Goal: Task Accomplishment & Management: Complete application form

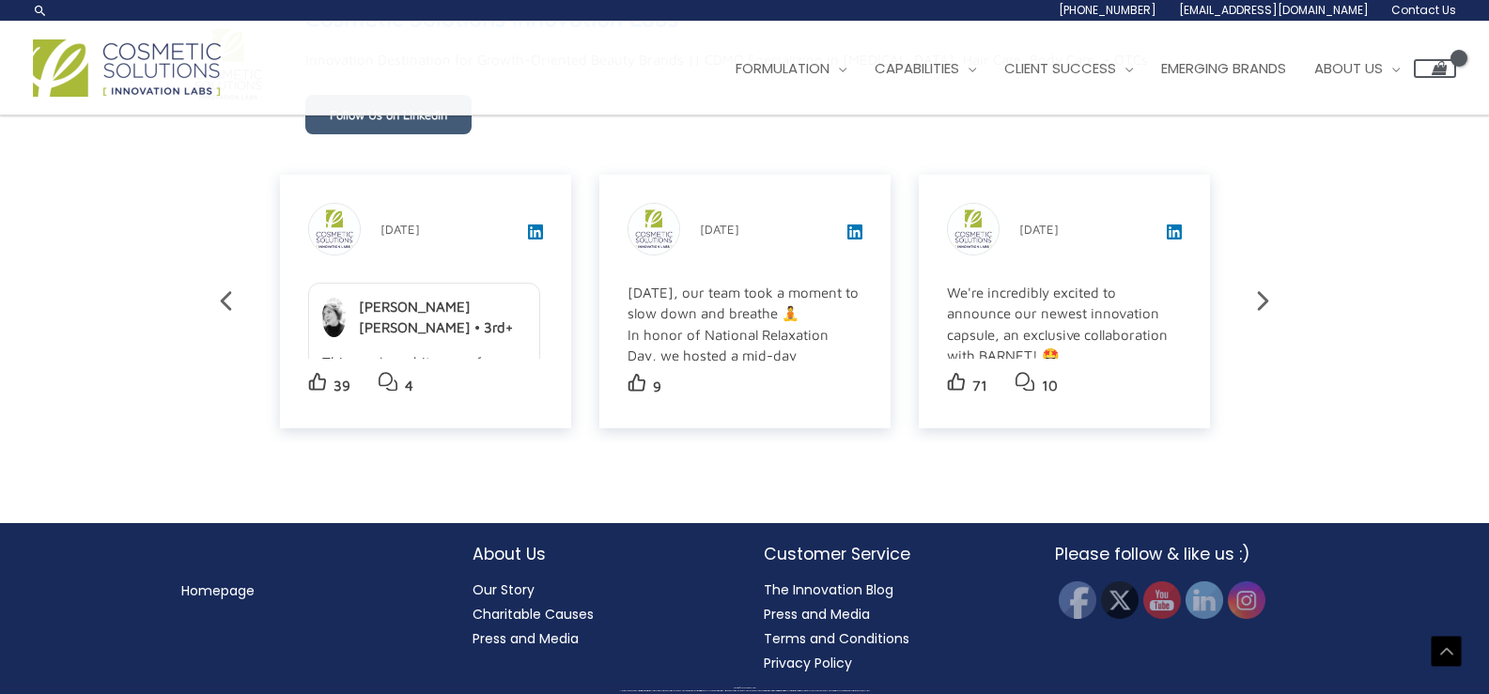
scroll to position [3339, 0]
click at [1248, 601] on img at bounding box center [1245, 600] width 41 height 41
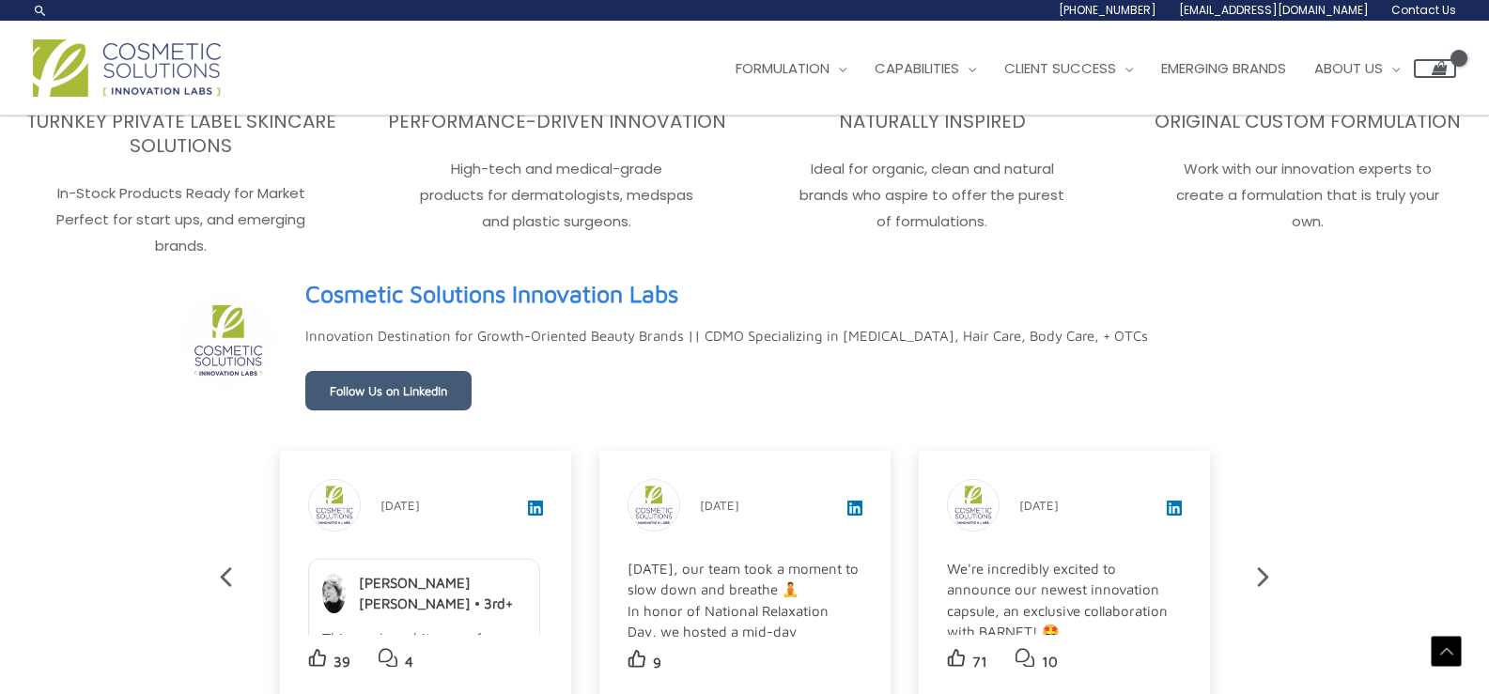
scroll to position [2805, 0]
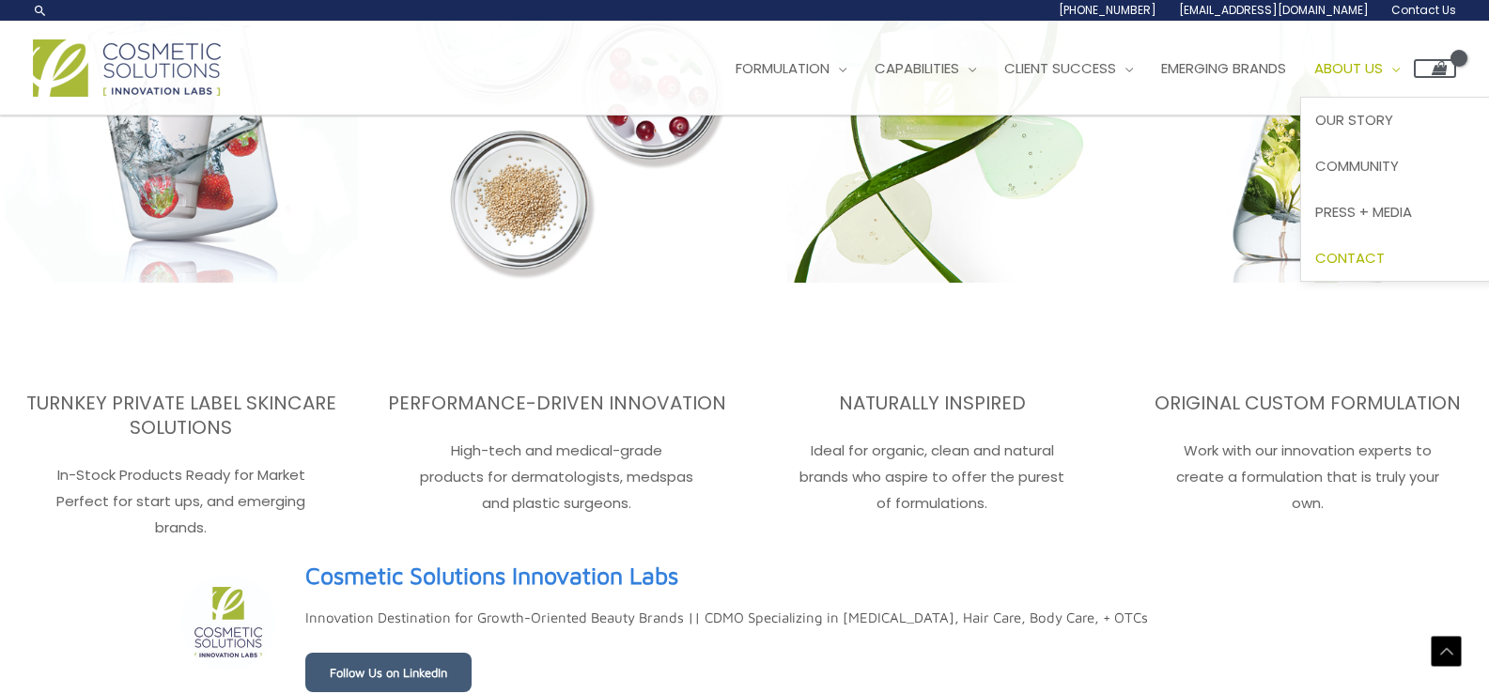
click at [1385, 250] on span "Contact" at bounding box center [1350, 258] width 70 height 20
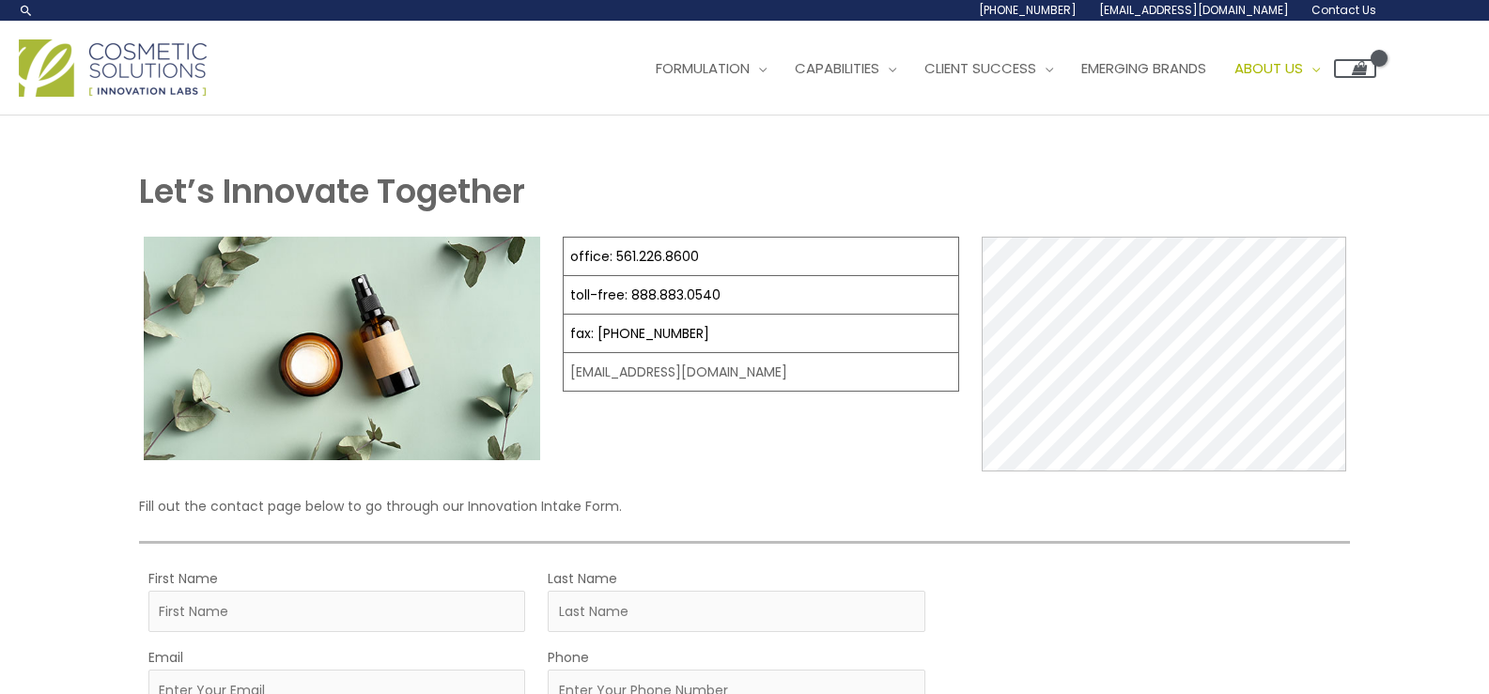
click at [757, 374] on td "[EMAIL_ADDRESS][DOMAIN_NAME]" at bounding box center [761, 372] width 396 height 39
copy div "[EMAIL_ADDRESS][DOMAIN_NAME]"
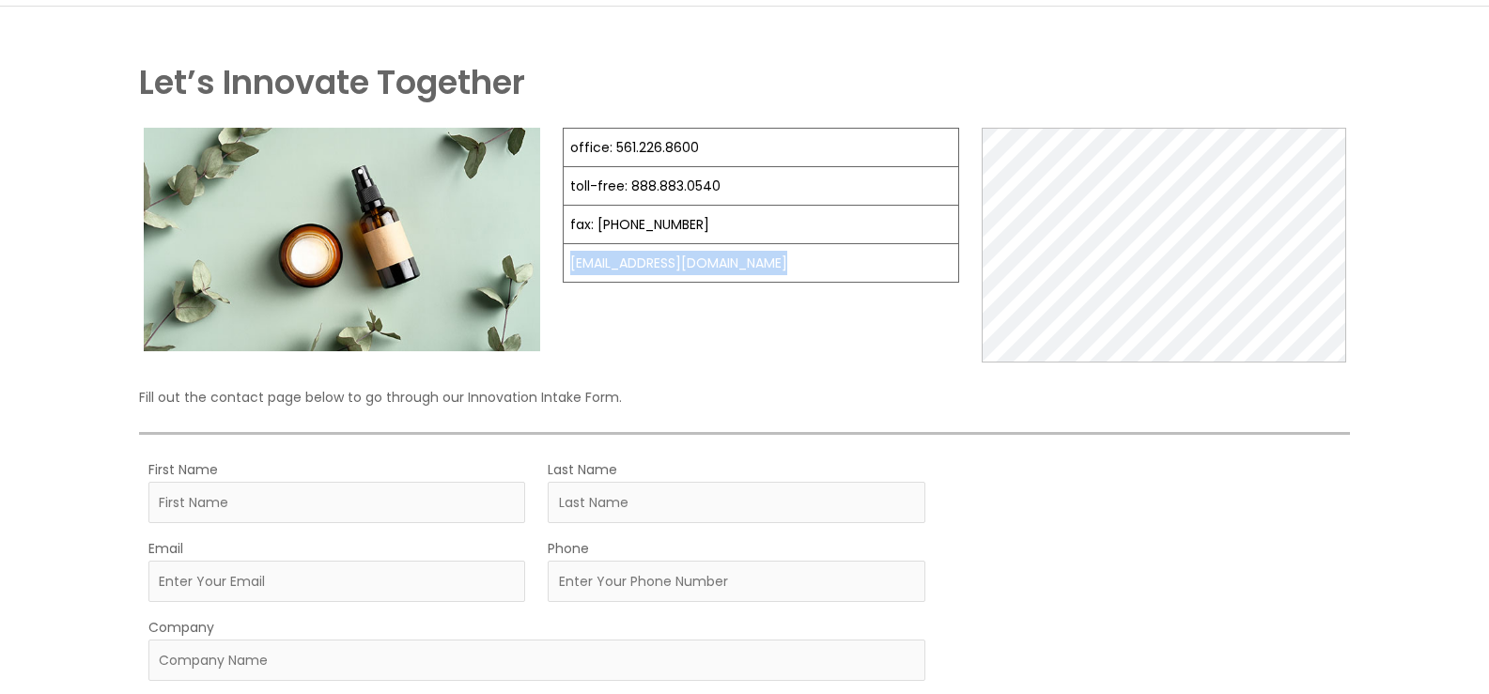
scroll to position [113, 0]
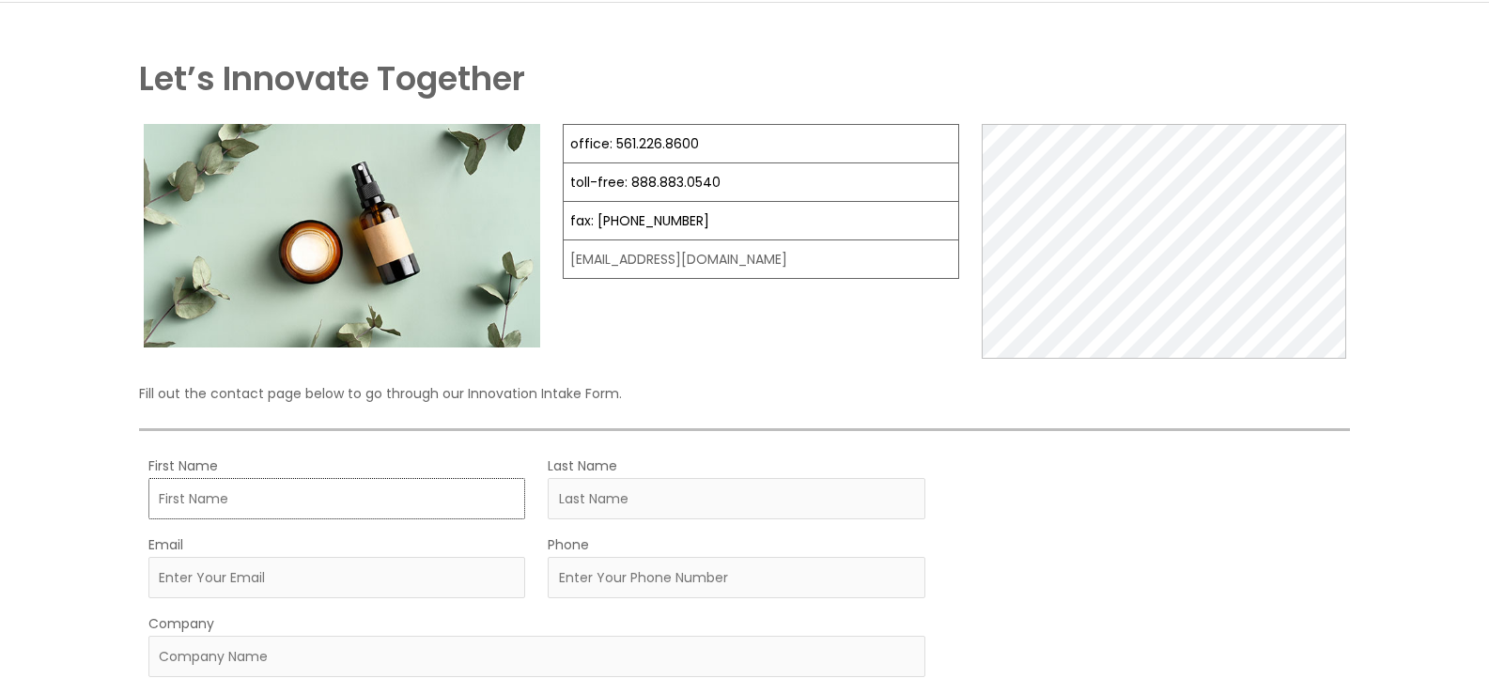
click at [325, 515] on input "First Name" at bounding box center [337, 498] width 378 height 41
type input "[PERSON_NAME]"
type input "[PERSON_NAME][EMAIL_ADDRESS][DOMAIN_NAME]"
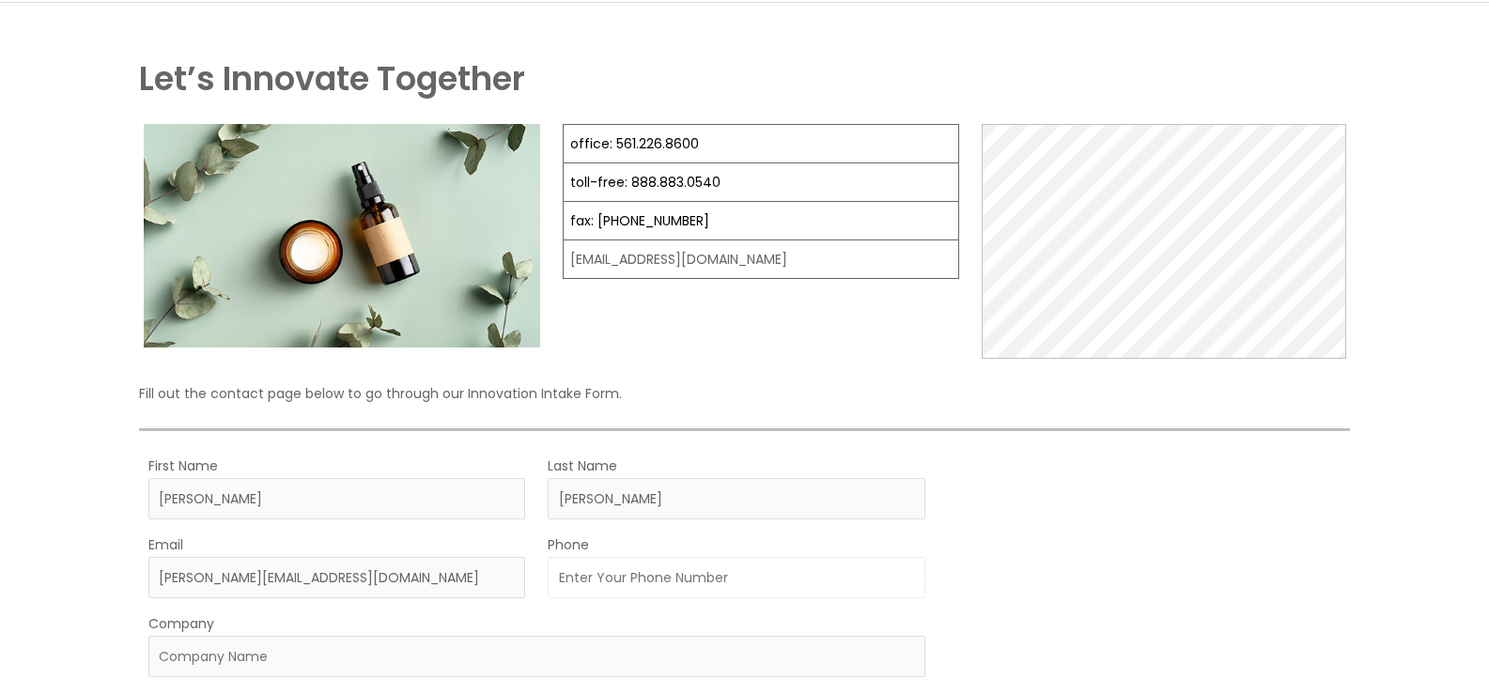
type input "8777462696"
select select "[GEOGRAPHIC_DATA]"
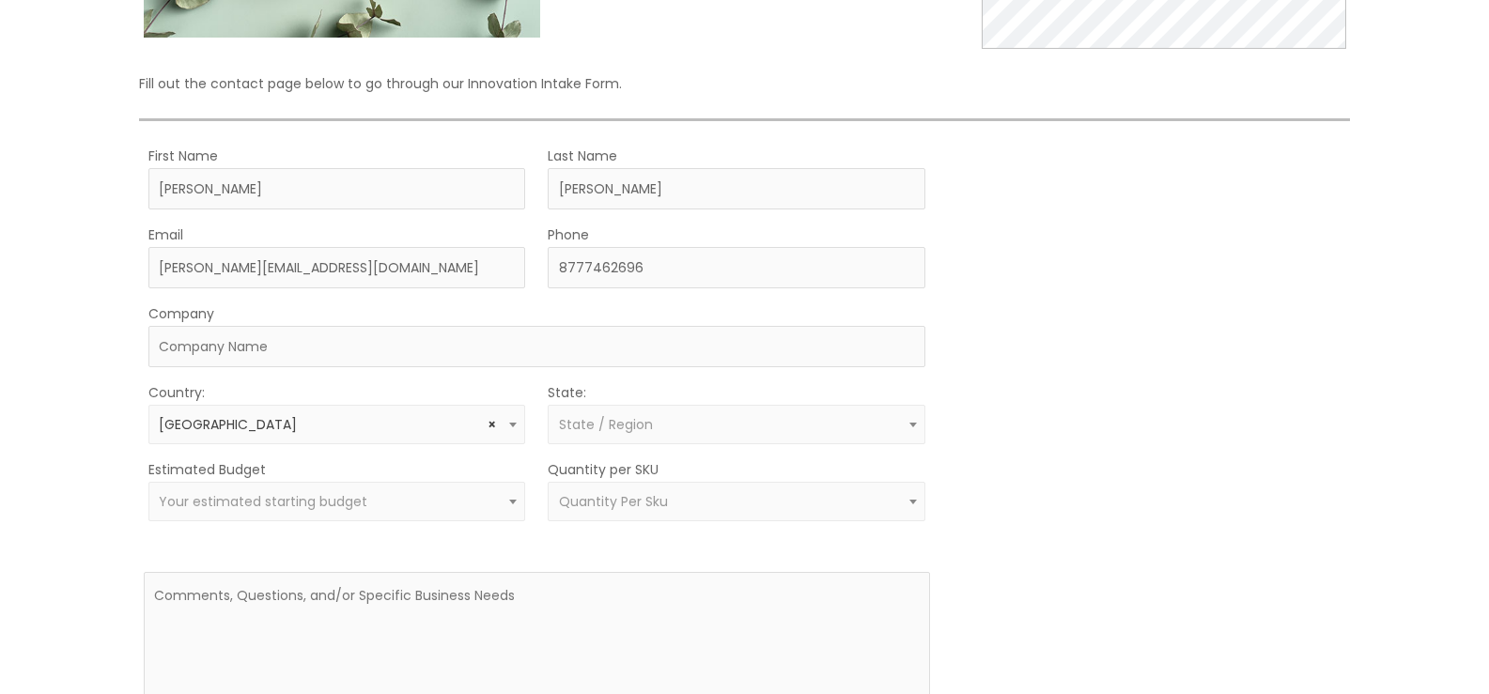
select select "[US_STATE]"
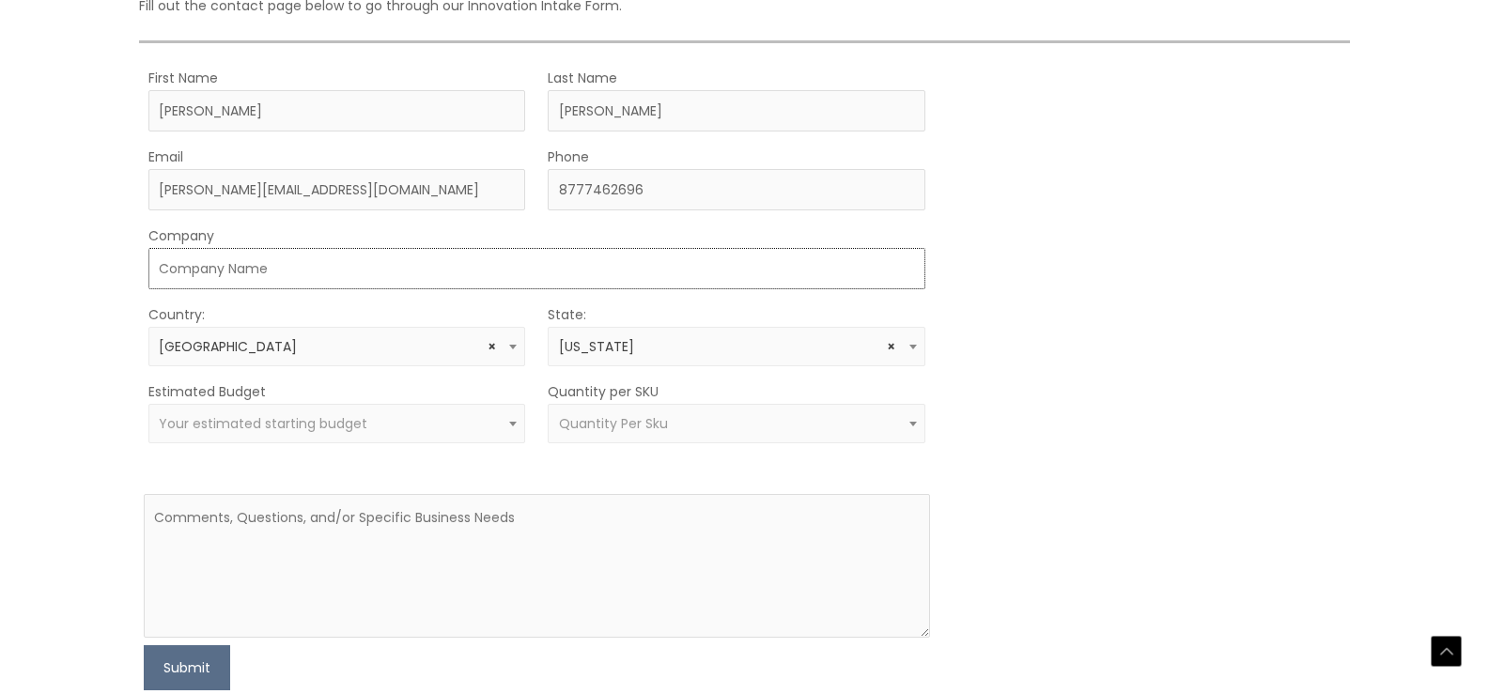
click at [333, 269] on input "Company" at bounding box center [536, 268] width 777 height 41
type input "BOXO Packaging"
click at [366, 418] on span "Your estimated starting budget" at bounding box center [337, 424] width 356 height 18
select select "100000+"
click at [651, 424] on span "Quantity Per Sku" at bounding box center [613, 423] width 109 height 19
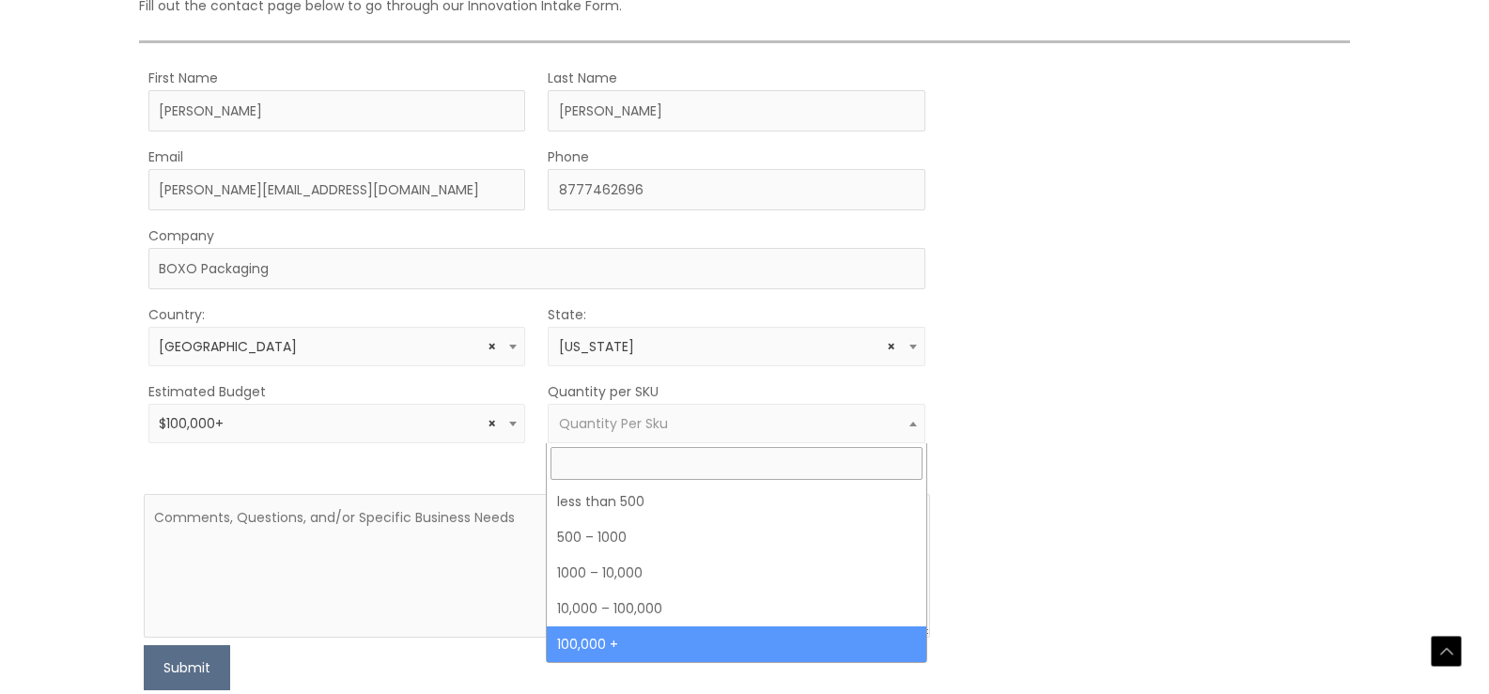
select select "7"
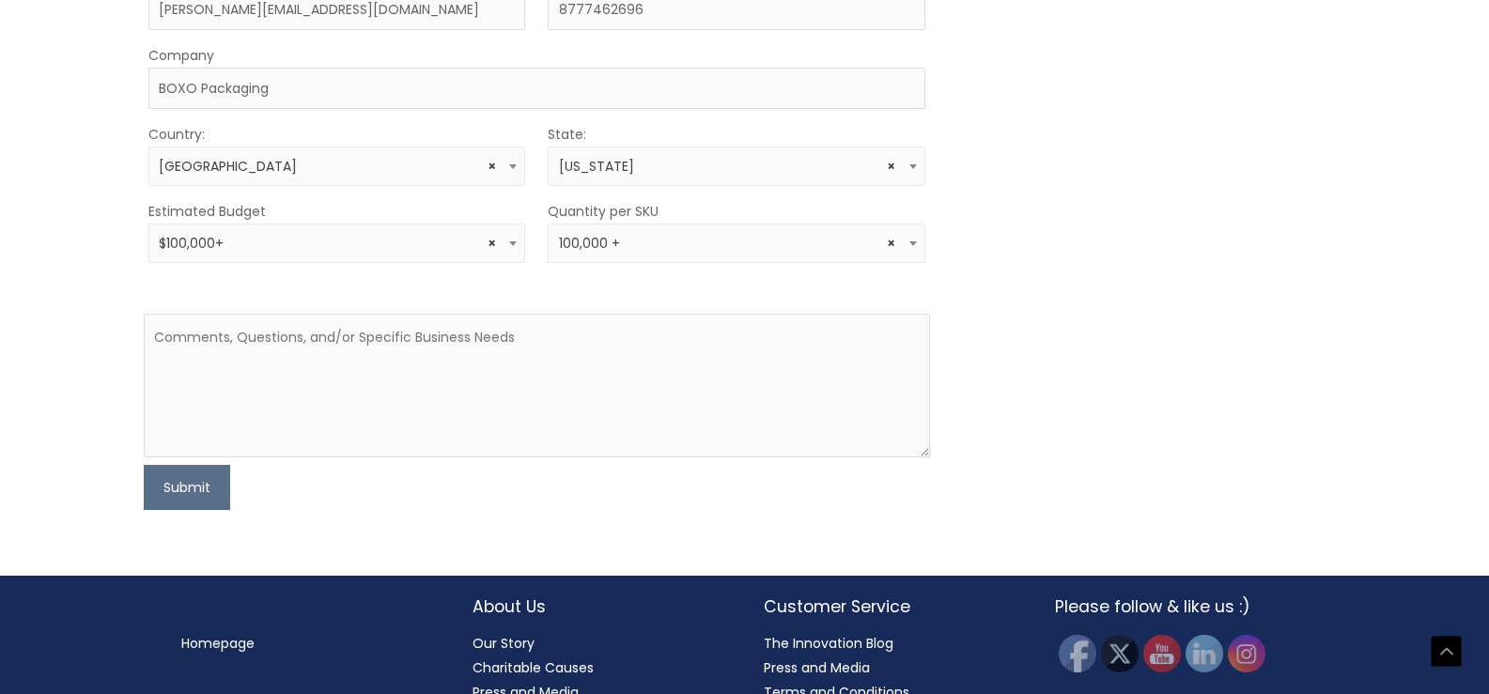
scroll to position [689, 0]
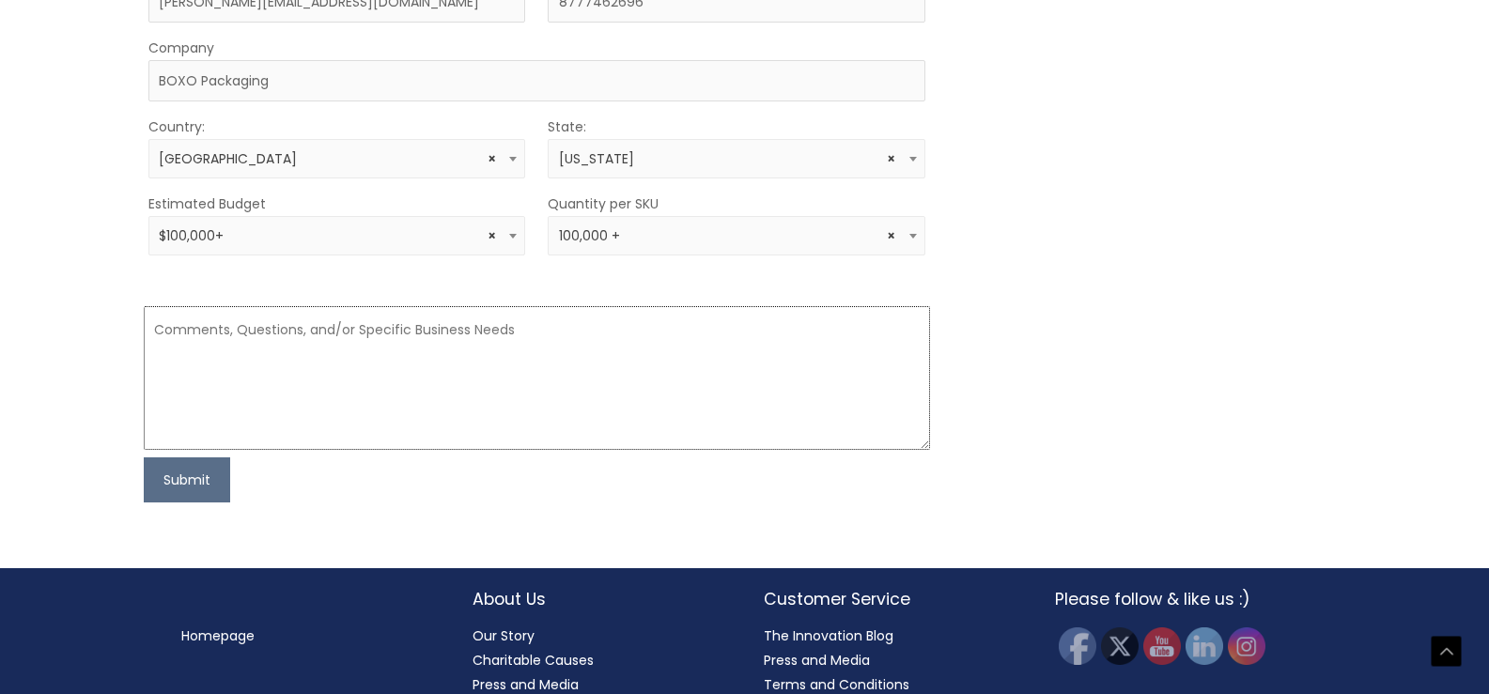
click at [439, 406] on textarea at bounding box center [537, 378] width 786 height 144
paste textarea "Hi, I’m David Hudson from BoxoPackaging. I’ll keep this short. We make custom p…"
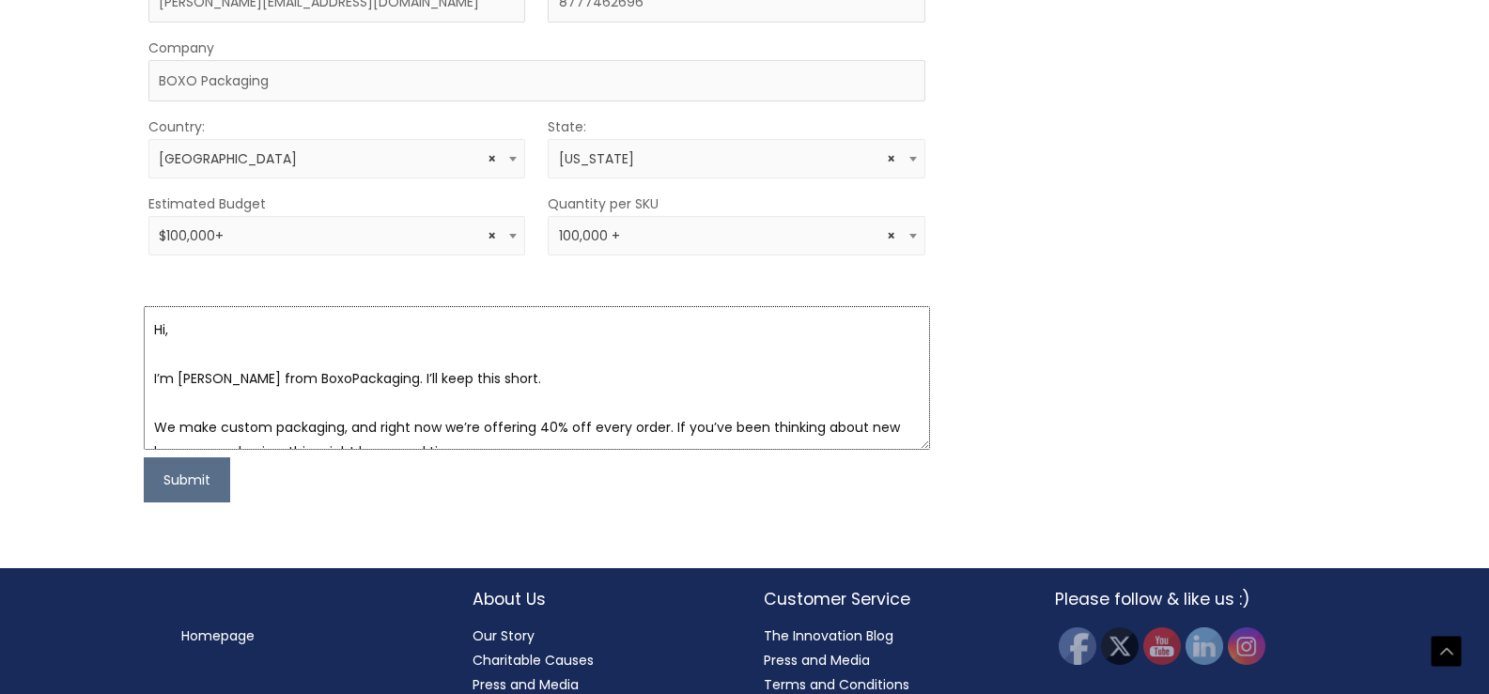
scroll to position [305, 0]
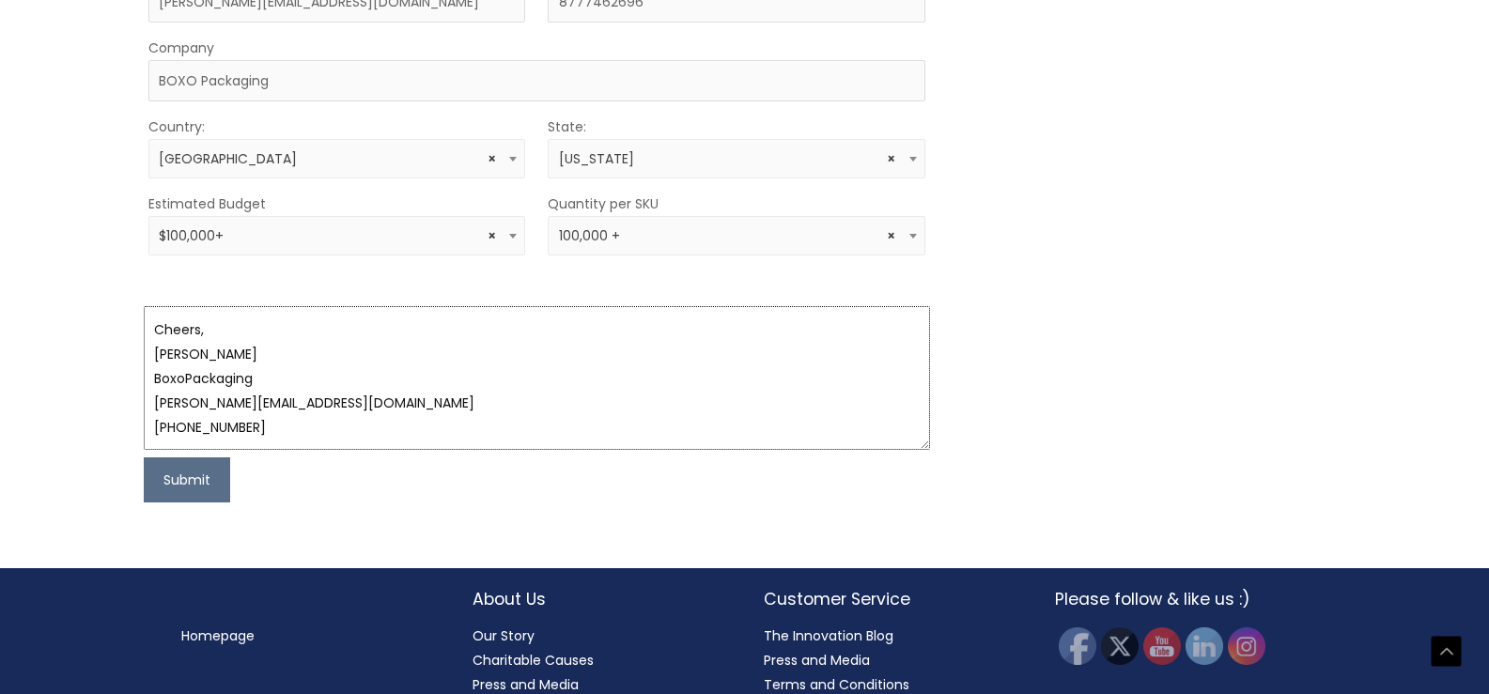
type textarea "Hi, I’m David Hudson from BoxoPackaging. I’ll keep this short. We make custom p…"
click at [144, 458] on button "Submit" at bounding box center [187, 480] width 86 height 45
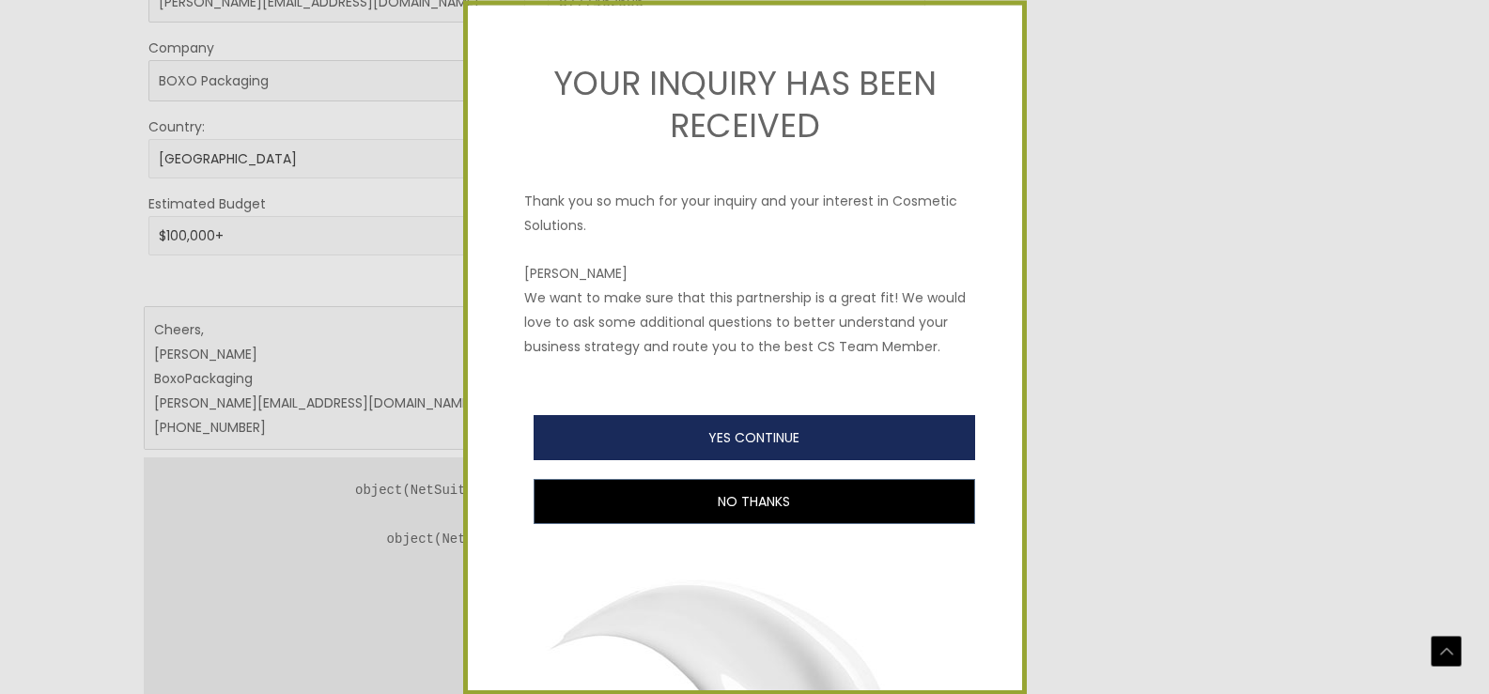
click at [903, 460] on button "YES CONTINUE" at bounding box center [755, 437] width 442 height 45
